Goal: Find specific page/section: Find specific page/section

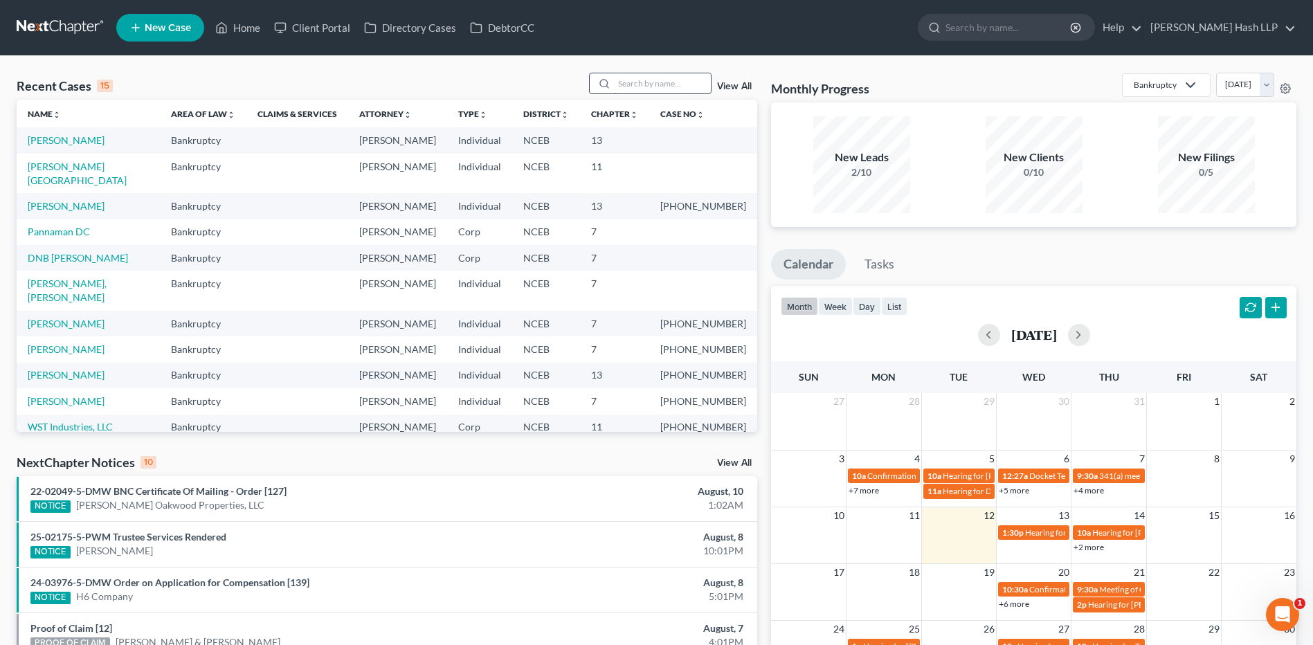
click at [657, 78] on input "search" at bounding box center [662, 83] width 97 height 20
type input "cook"
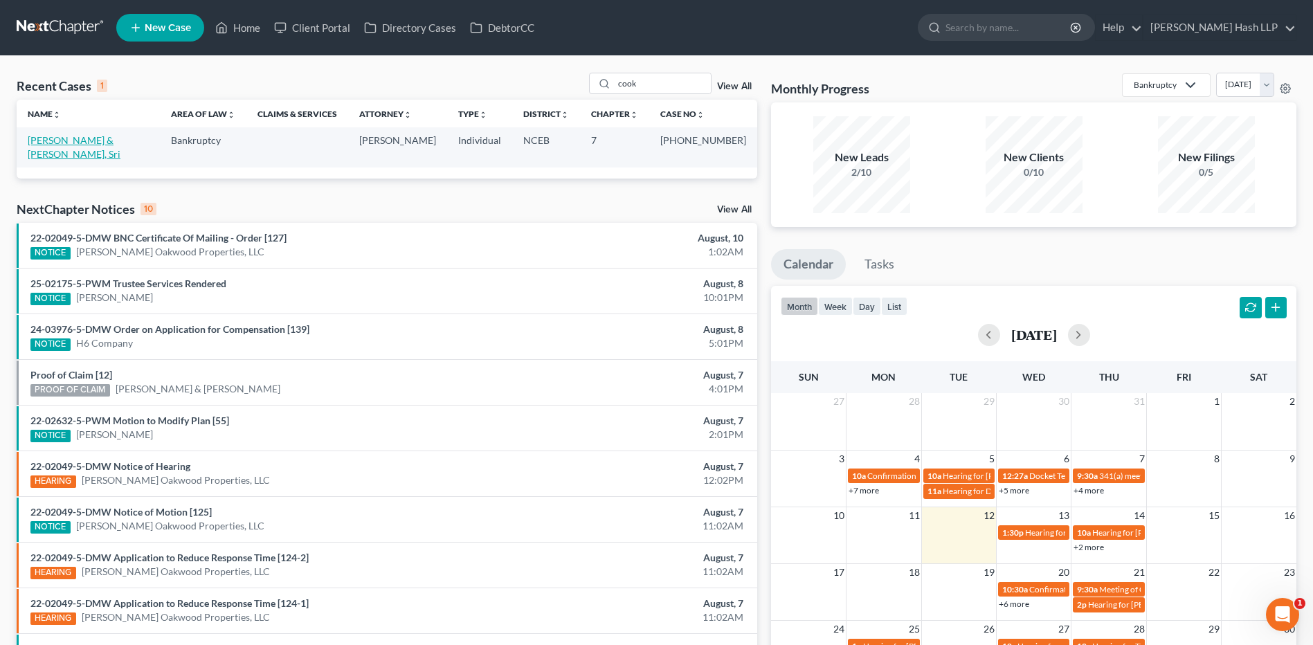
click at [120, 143] on link "[PERSON_NAME] & [PERSON_NAME], Sri" at bounding box center [74, 147] width 93 height 26
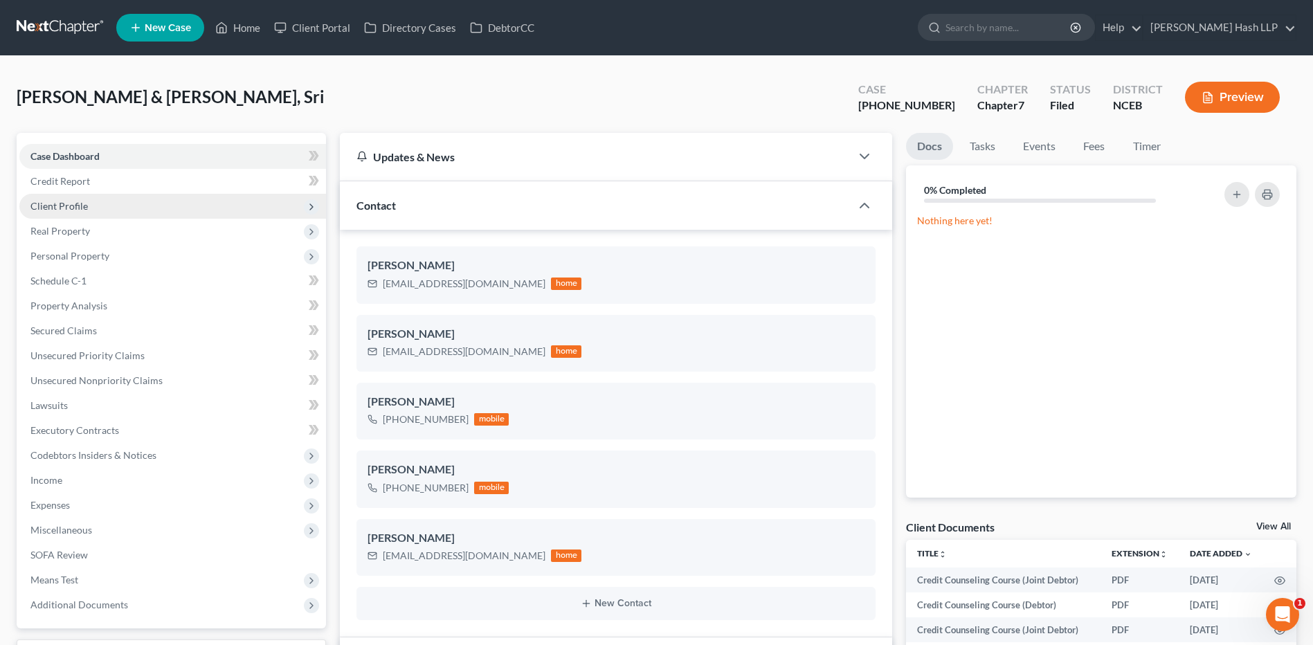
scroll to position [246, 0]
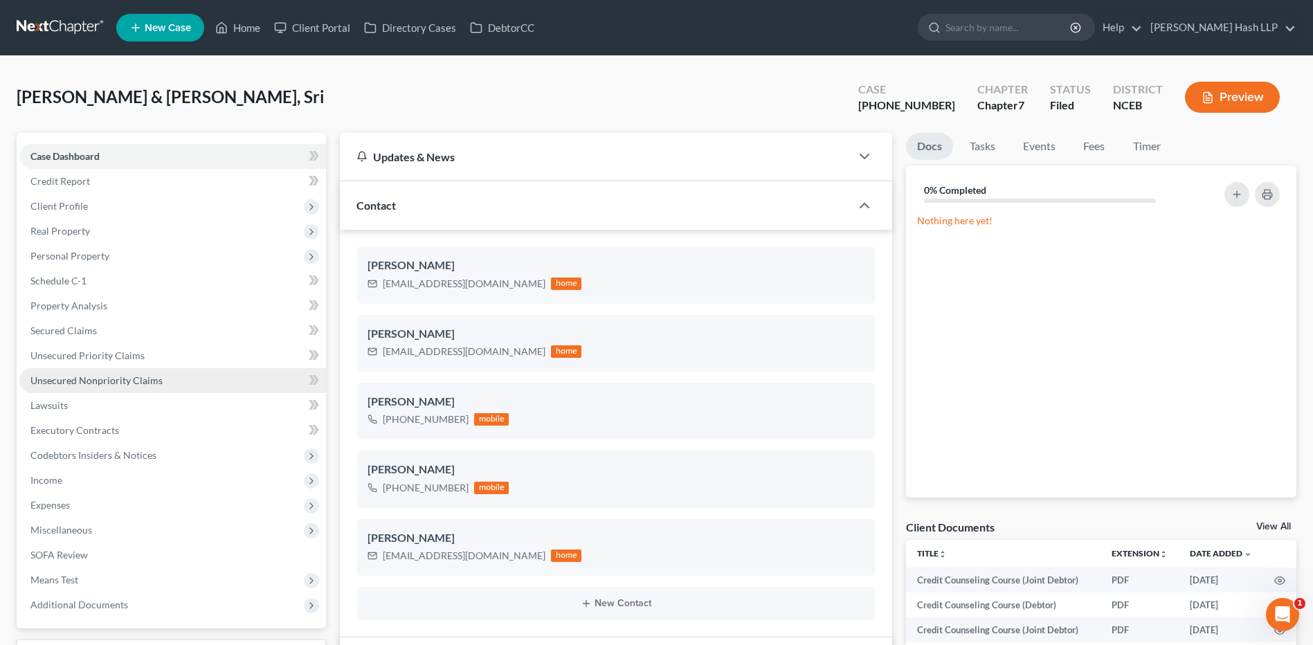
click at [120, 381] on span "Unsecured Nonpriority Claims" at bounding box center [96, 380] width 132 height 12
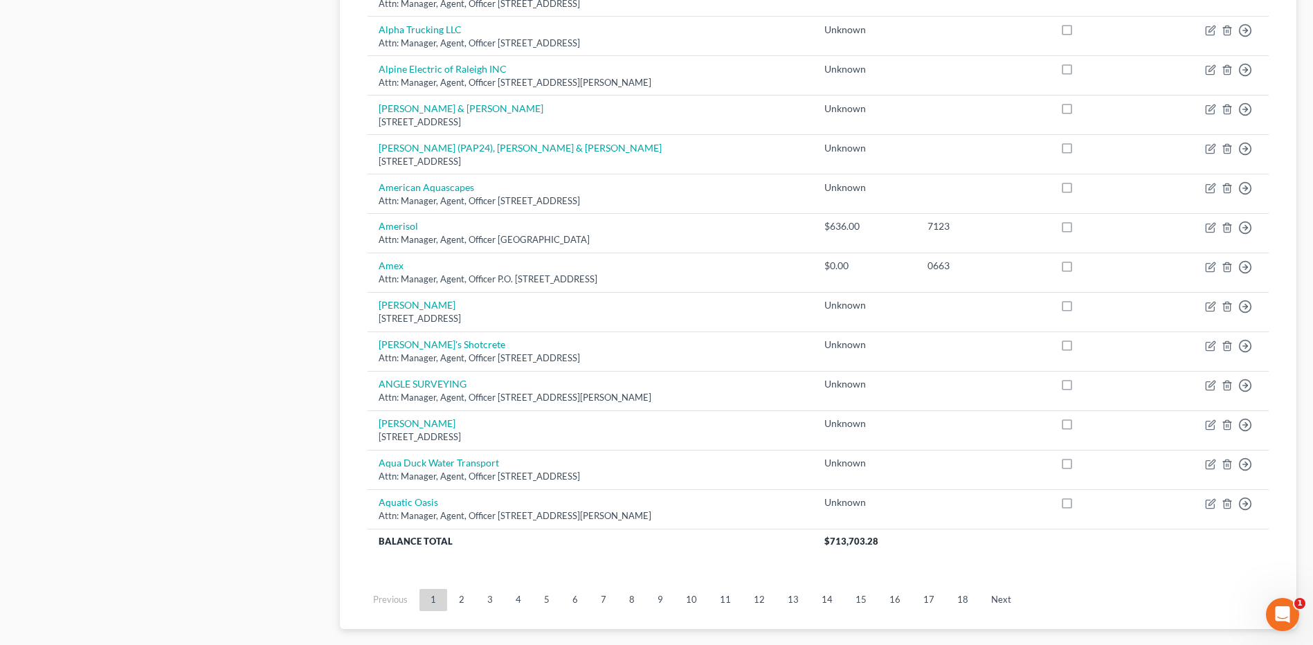
scroll to position [957, 0]
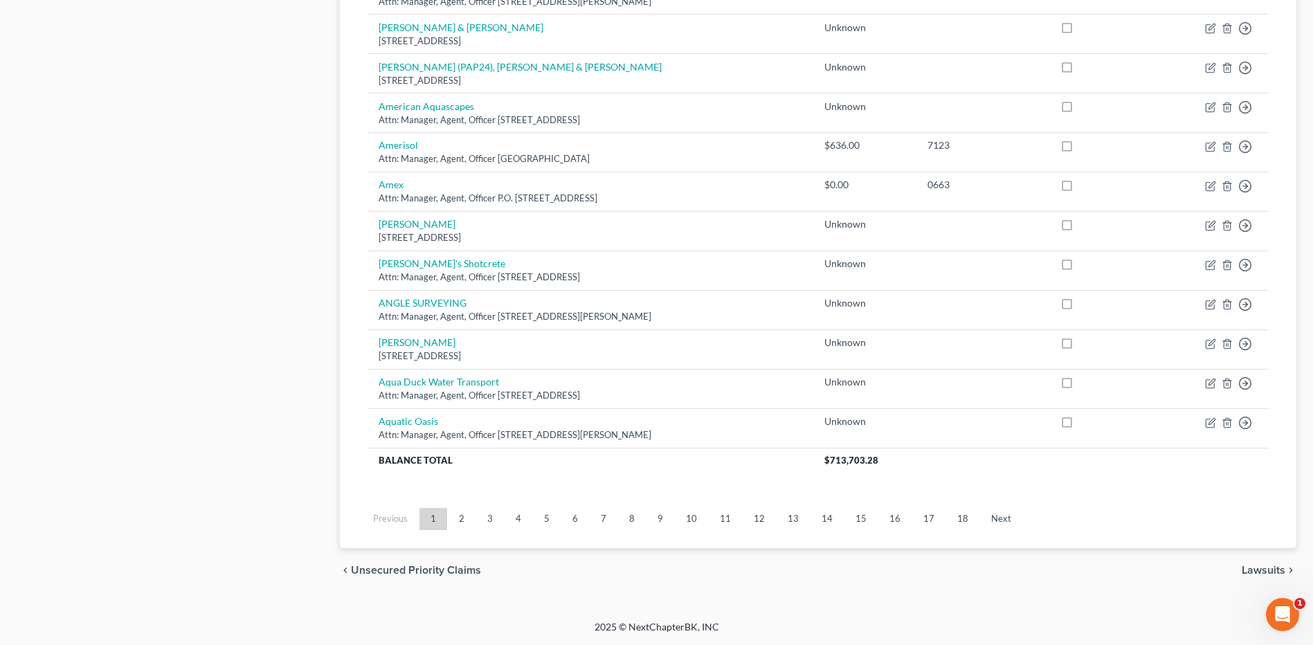
click at [731, 520] on link "11" at bounding box center [725, 519] width 33 height 22
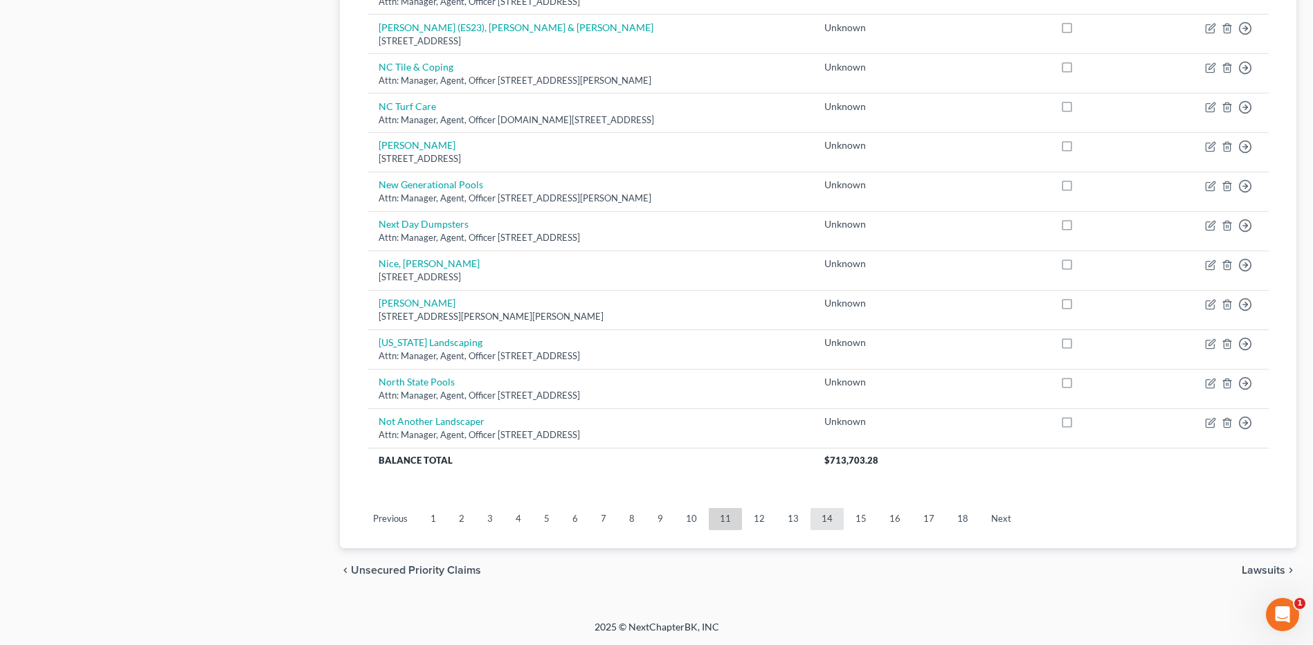
click at [823, 518] on link "14" at bounding box center [826, 519] width 33 height 22
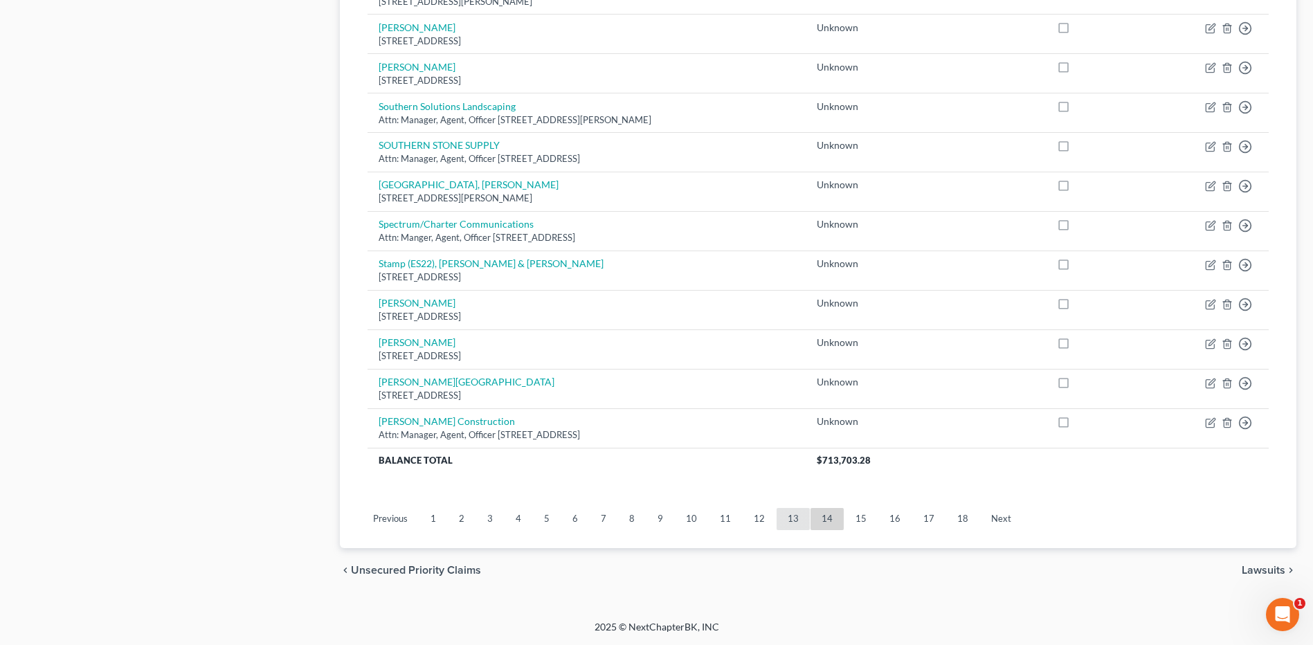
click at [787, 518] on link "13" at bounding box center [792, 519] width 33 height 22
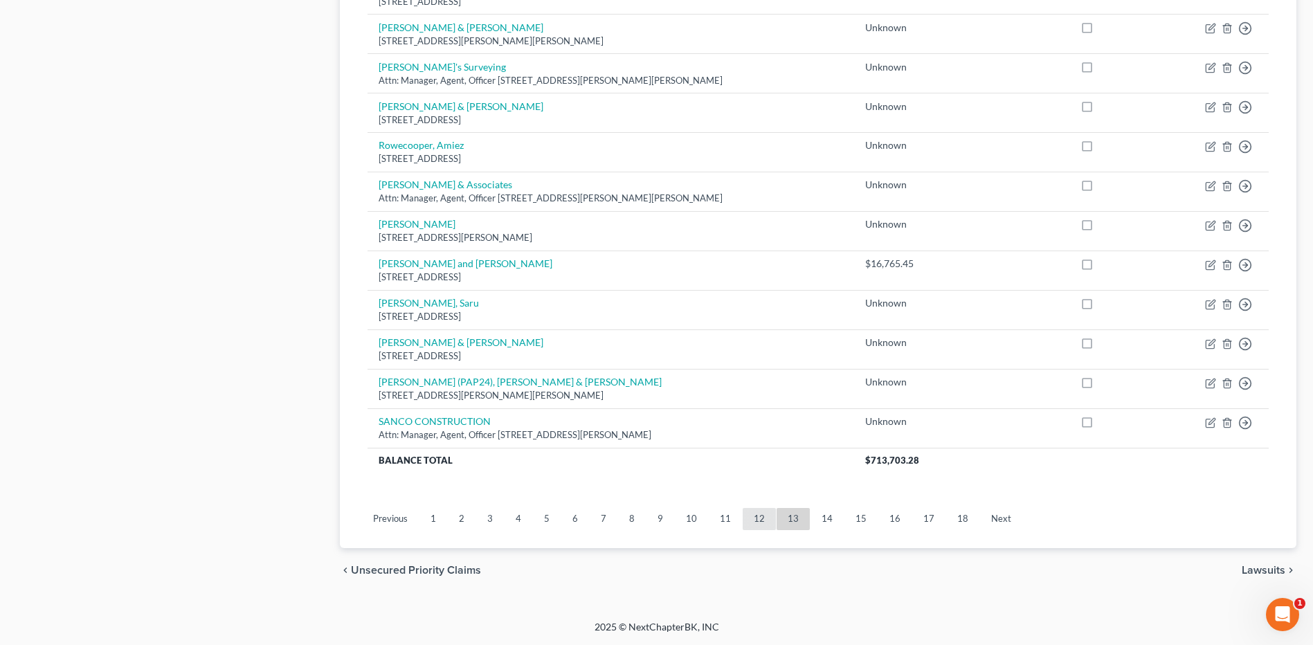
click at [752, 522] on link "12" at bounding box center [758, 519] width 33 height 22
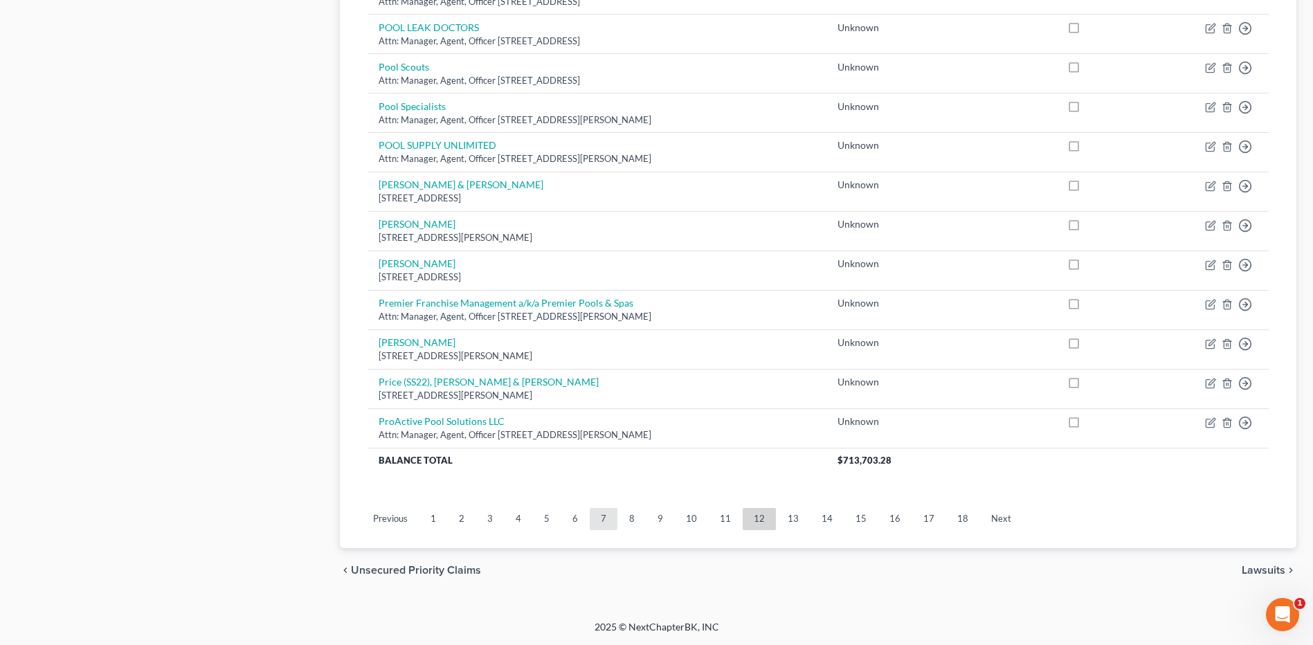
click at [600, 526] on link "7" at bounding box center [604, 519] width 28 height 22
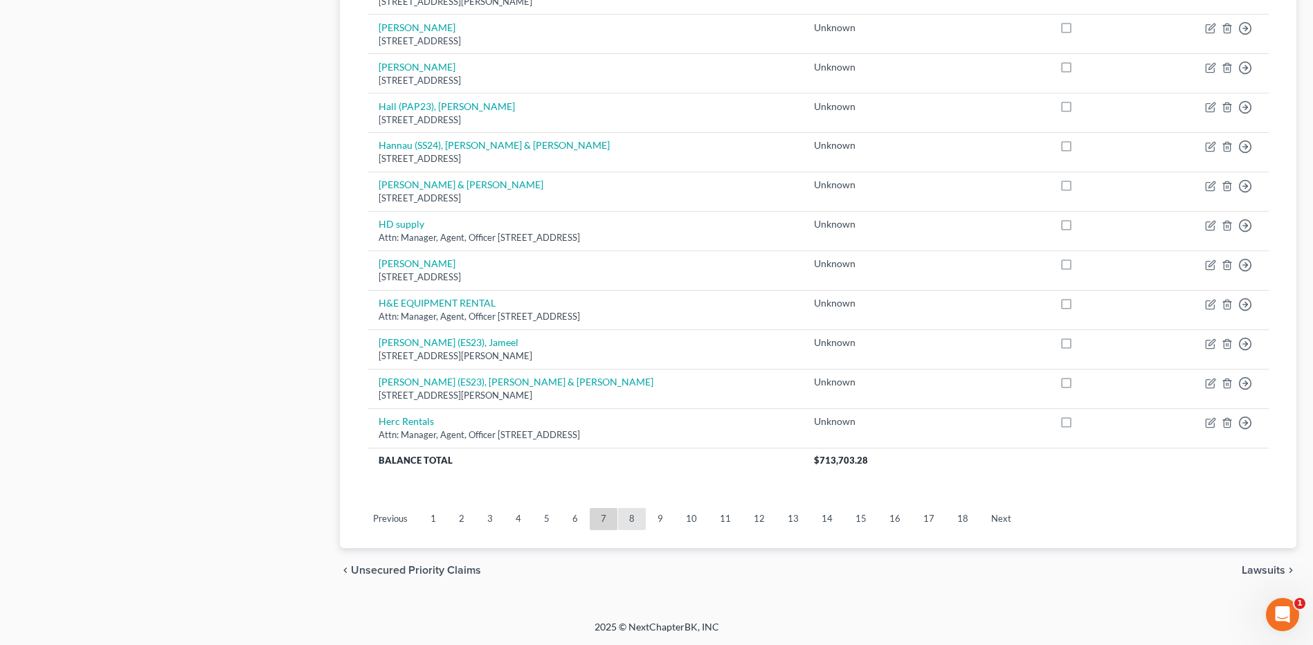
click at [630, 519] on link "8" at bounding box center [632, 519] width 28 height 22
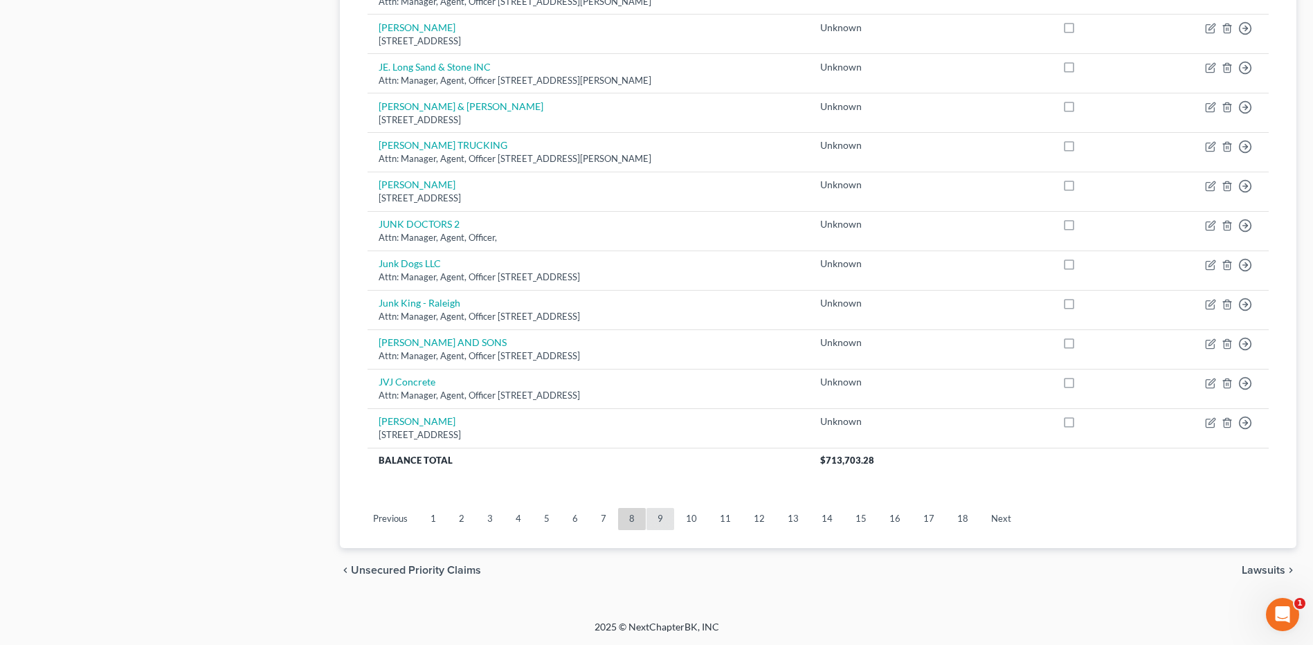
click at [659, 525] on link "9" at bounding box center [660, 519] width 28 height 22
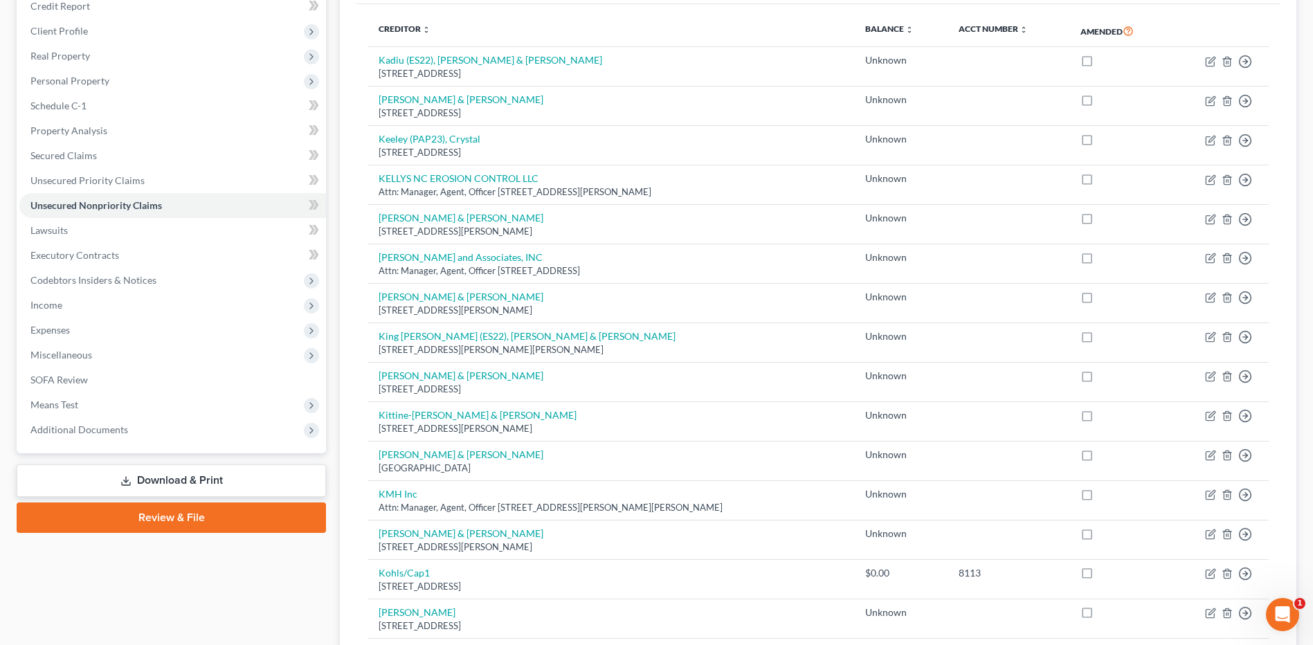
scroll to position [0, 0]
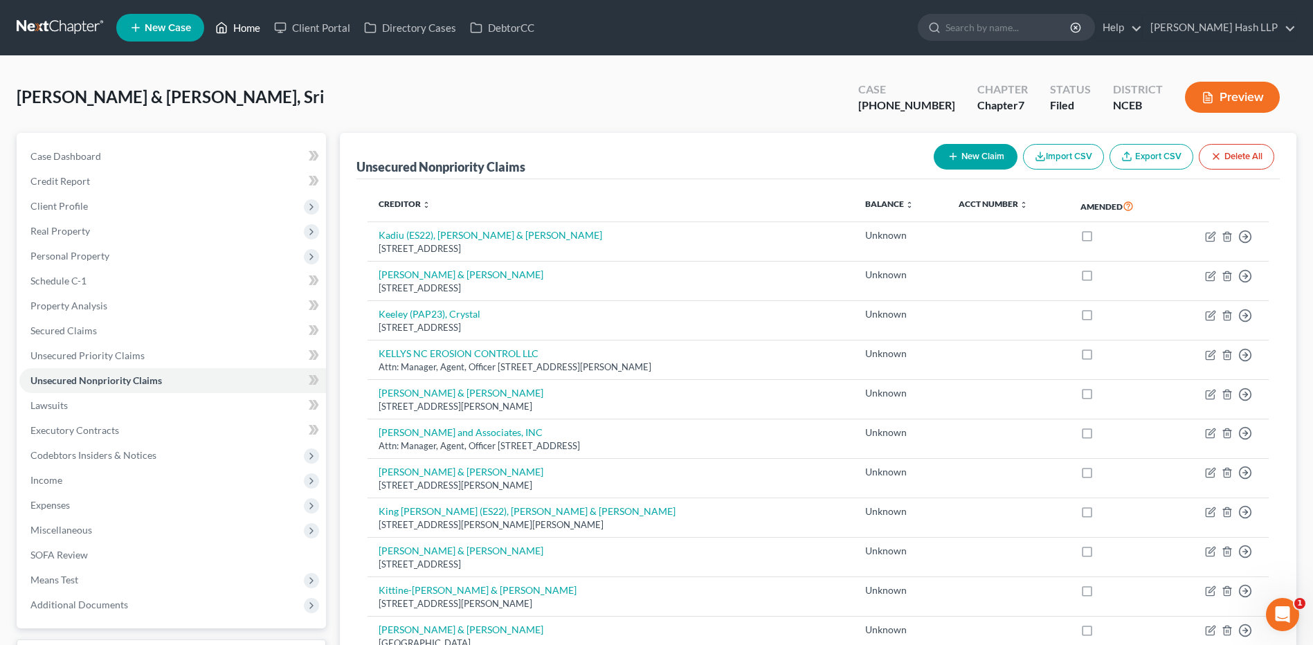
drag, startPoint x: 243, startPoint y: 26, endPoint x: 233, endPoint y: 24, distance: 10.7
click at [243, 26] on link "Home" at bounding box center [237, 27] width 59 height 25
